Goal: Find specific page/section: Locate a particular part of the current website

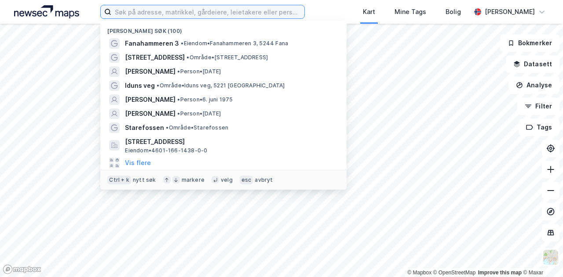
click at [187, 8] on input at bounding box center [207, 11] width 193 height 13
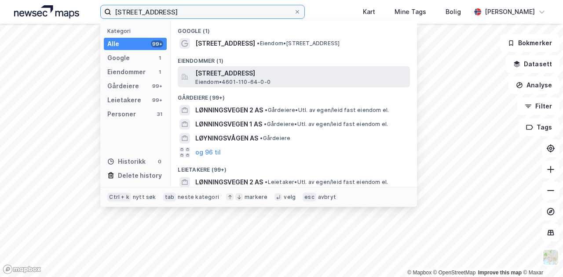
type input "[STREET_ADDRESS]"
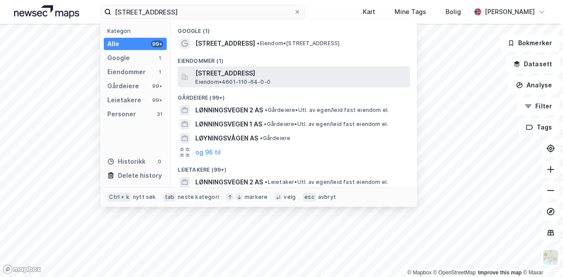
click at [226, 74] on span "[STREET_ADDRESS]" at bounding box center [300, 73] width 211 height 11
